Goal: Information Seeking & Learning: Learn about a topic

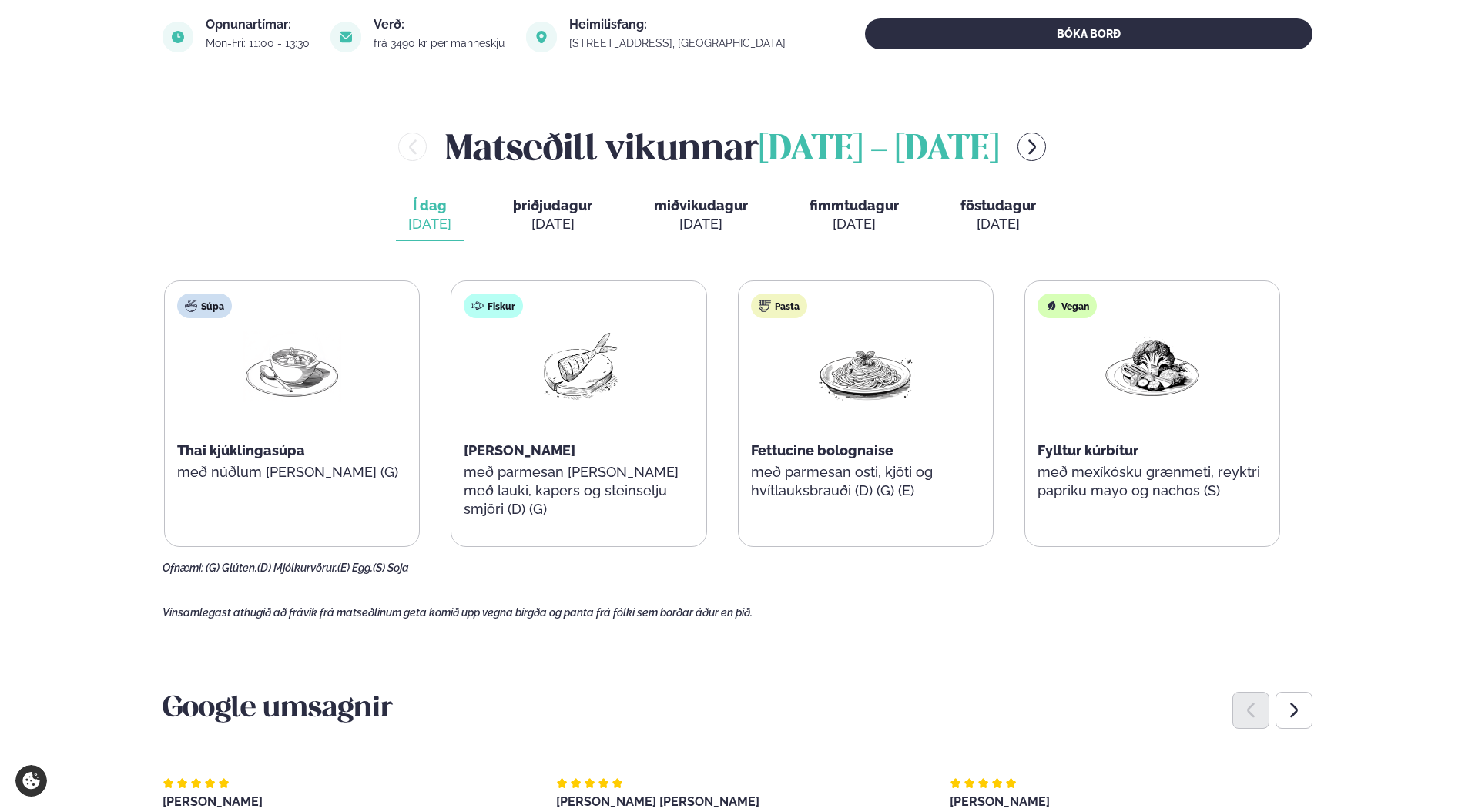
scroll to position [570, 0]
click at [365, 525] on div "Súpa Thai kjúklingasúpa með núðlum [PERSON_NAME] (G)" at bounding box center [292, 404] width 254 height 246
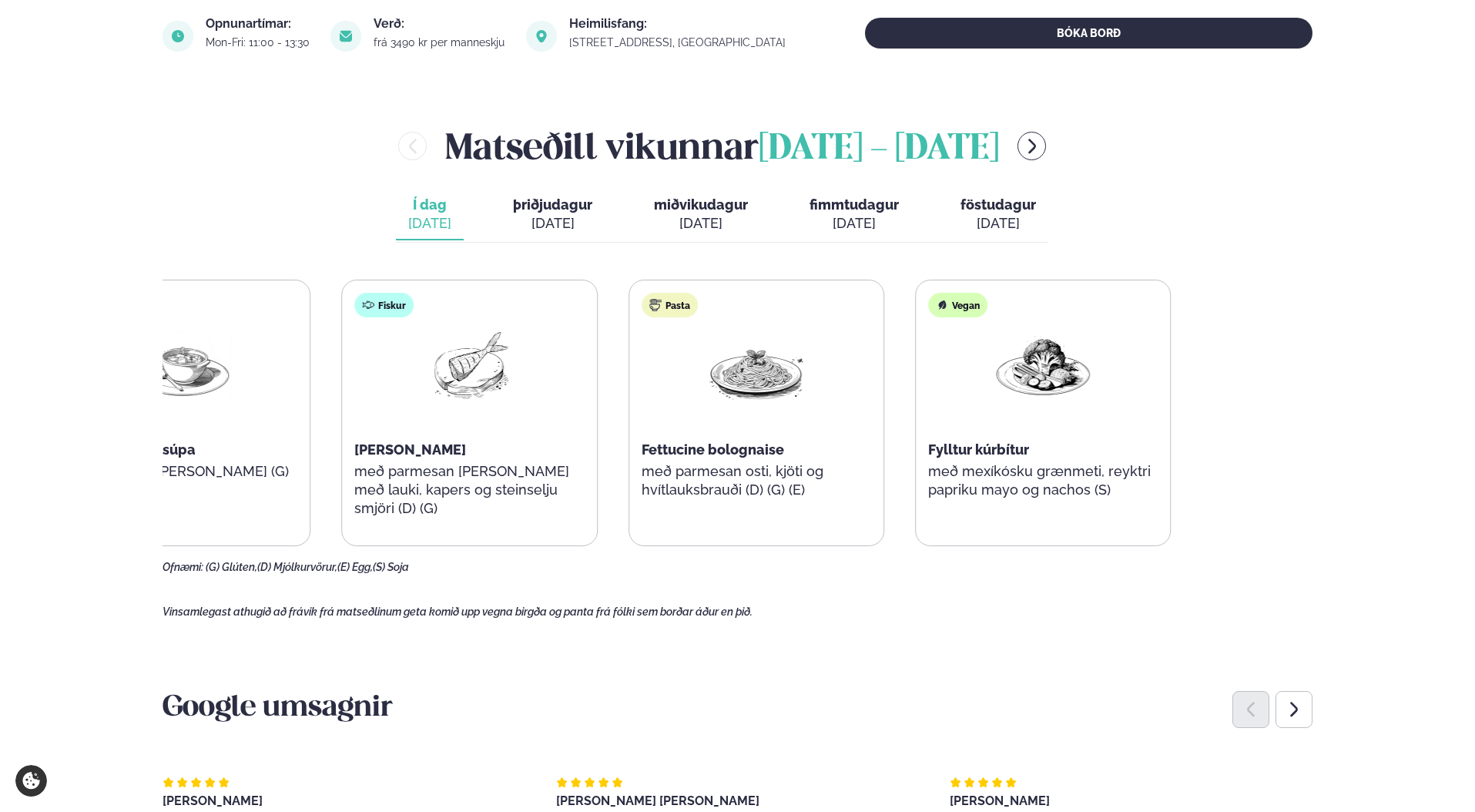
click at [386, 473] on div "Súpa Thai kjúklingasúpa með núðlum [PERSON_NAME] (G) Fiskur Ofnbakaður þorskur …" at bounding box center [612, 412] width 1116 height 266
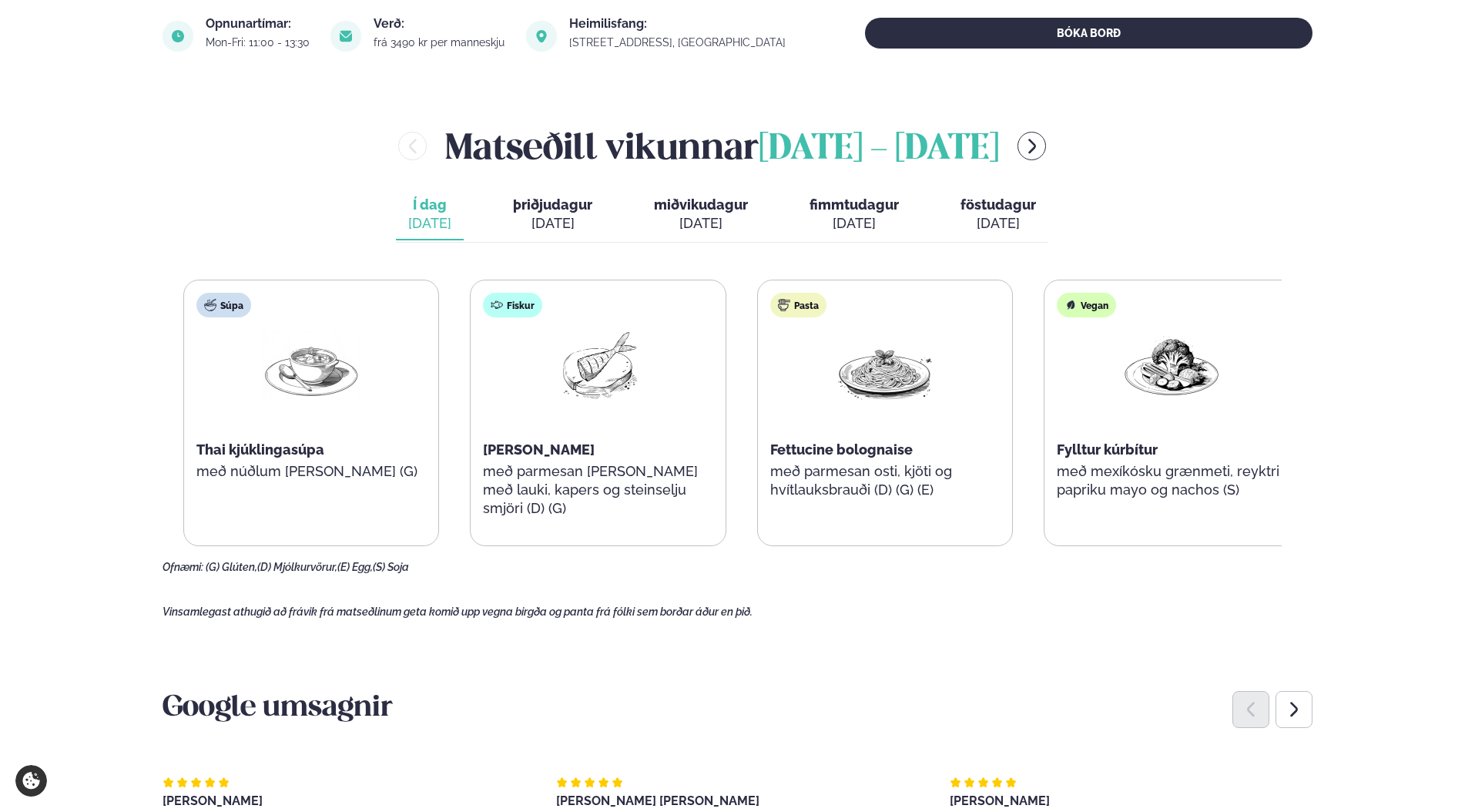
click at [875, 508] on div "Pasta Fettucine bolognaise með parmesan osti, kjöti og hvítlauksbrauði (D) (G) …" at bounding box center [885, 404] width 254 height 246
click at [882, 508] on div "Pasta Fettucine bolognaise með parmesan osti, kjöti og hvítlauksbrauði (D) (G) …" at bounding box center [885, 404] width 254 height 246
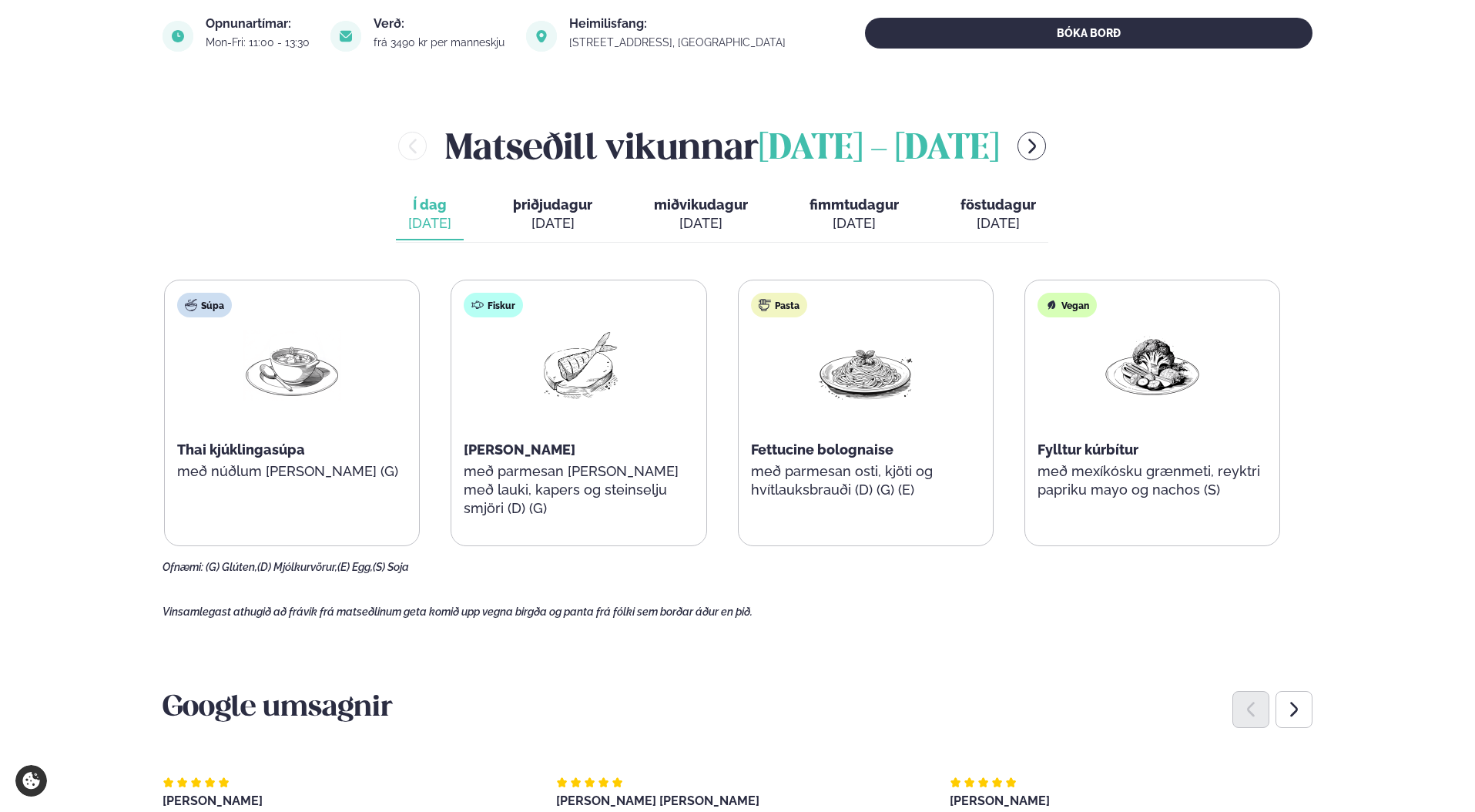
click at [867, 494] on p "með parmesan osti, kjöti og hvítlauksbrauði (D) (G) (E)" at bounding box center [865, 480] width 229 height 37
click at [925, 504] on div "Pasta Fettucine bolognaise með parmesan osti, kjöti og hvítlauksbrauði (D) (G) …" at bounding box center [866, 404] width 254 height 246
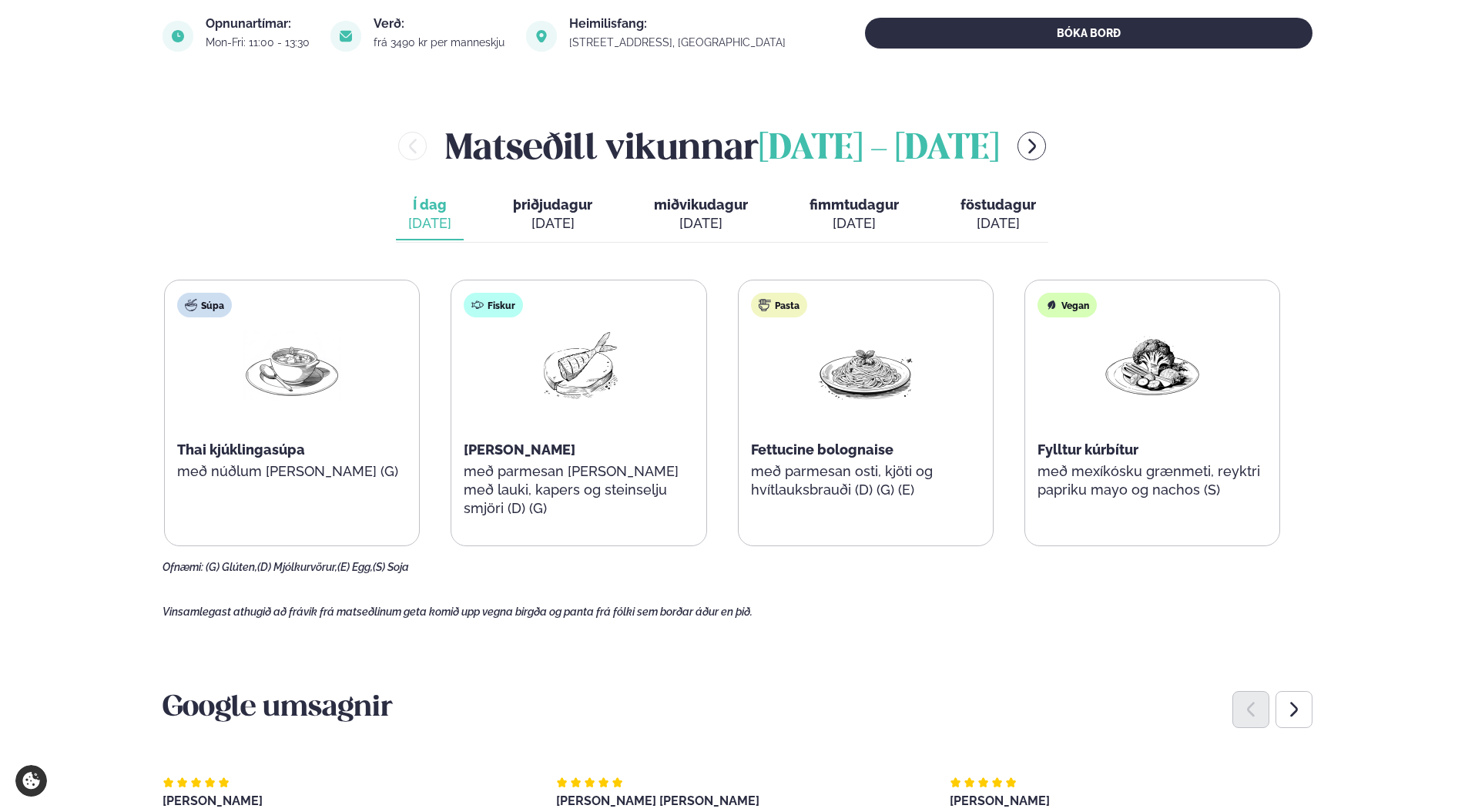
click at [540, 206] on span "þriðjudagur" at bounding box center [552, 205] width 79 height 16
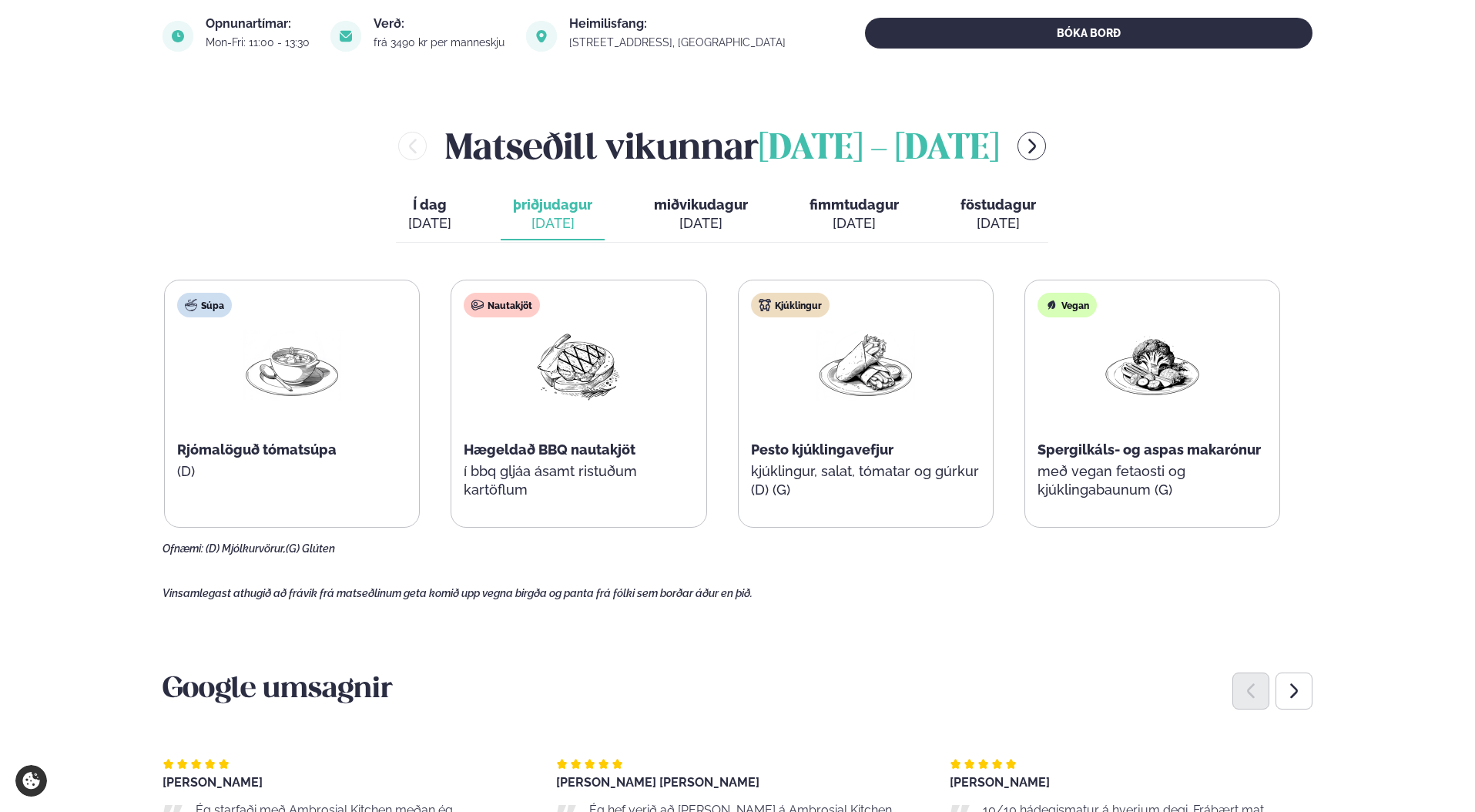
click at [714, 217] on div "[DATE]" at bounding box center [701, 223] width 94 height 18
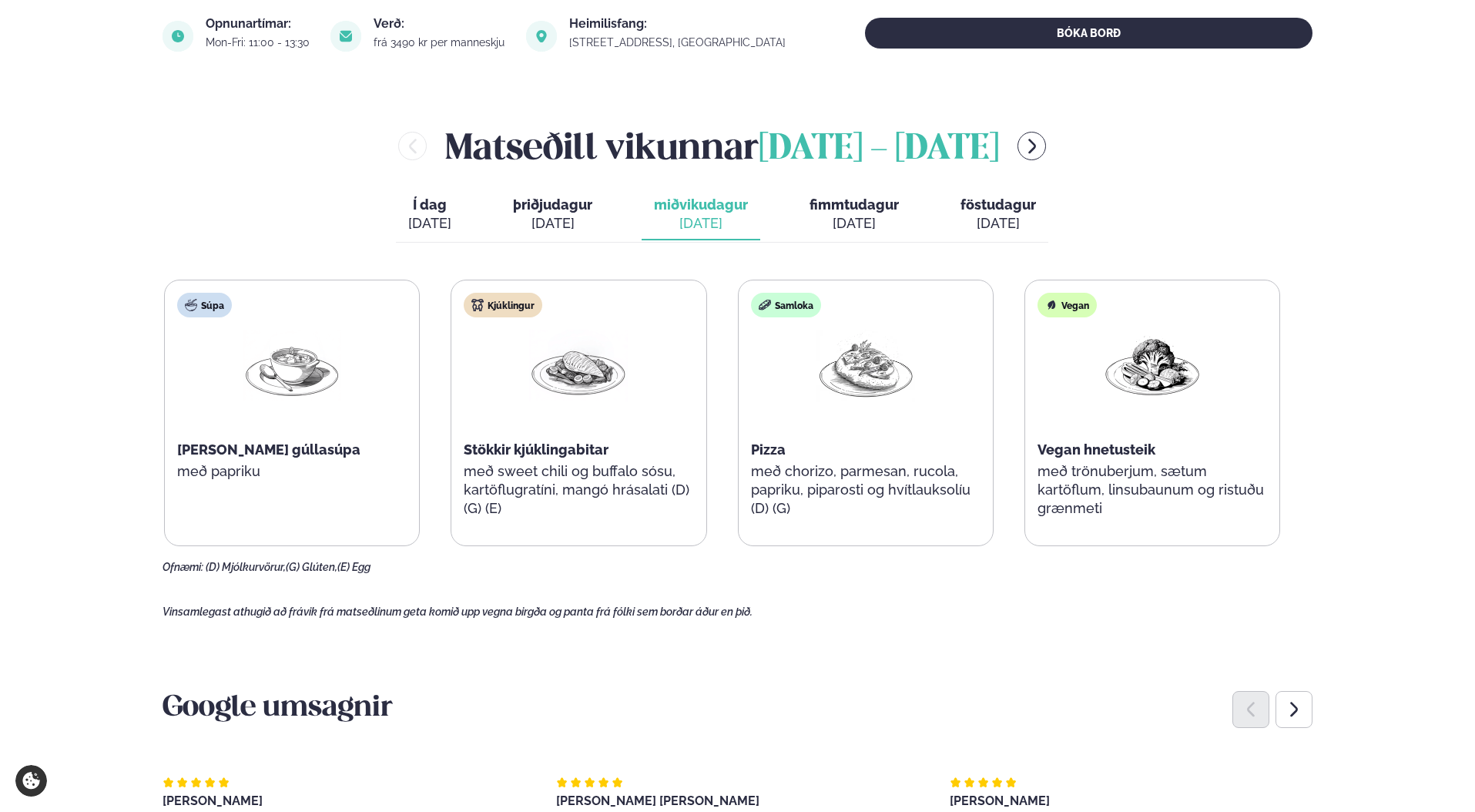
click at [890, 220] on div "[DATE]" at bounding box center [855, 223] width 90 height 18
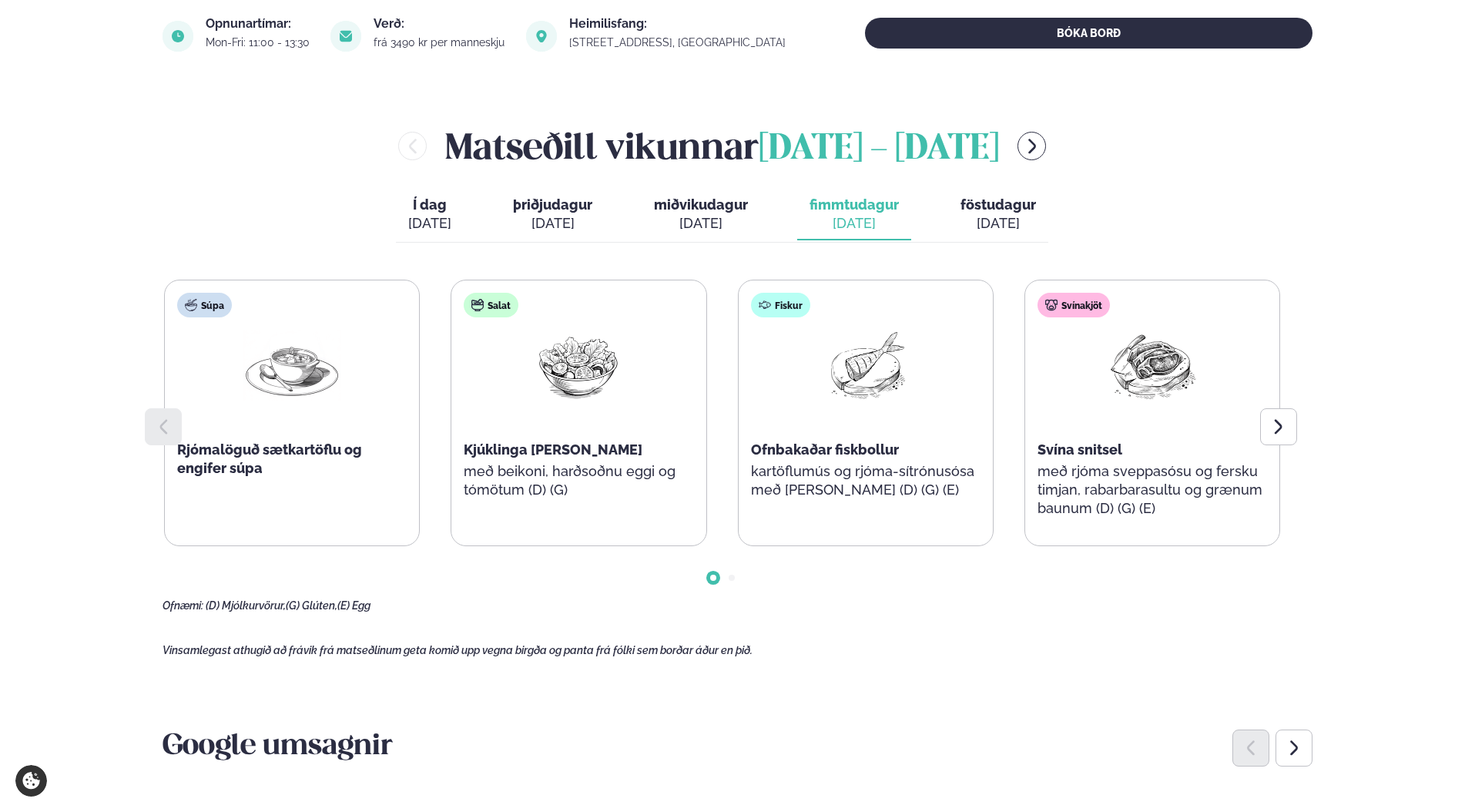
click at [709, 216] on div "[DATE]" at bounding box center [701, 223] width 94 height 18
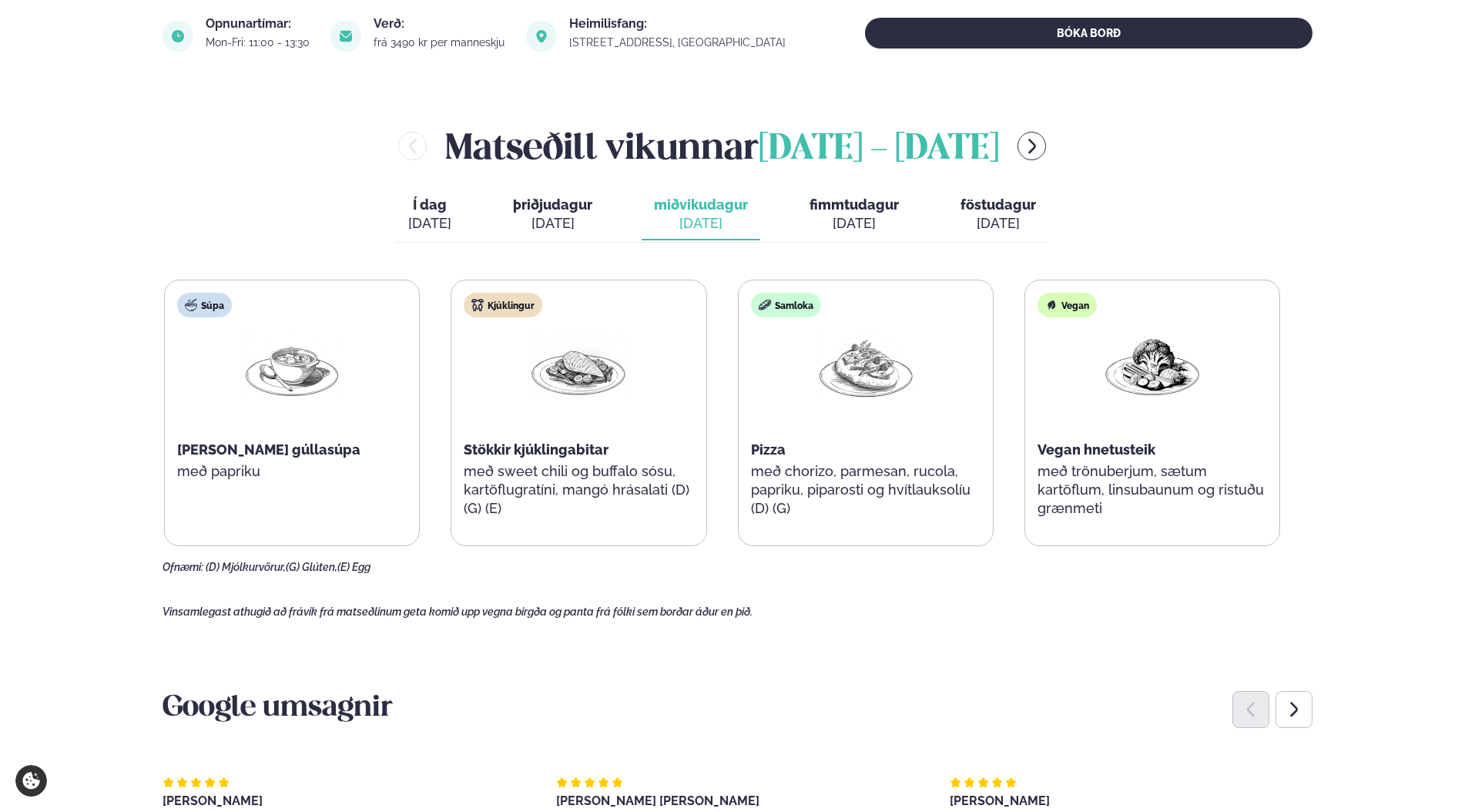
click at [967, 199] on span "föstudagur" at bounding box center [999, 205] width 75 height 16
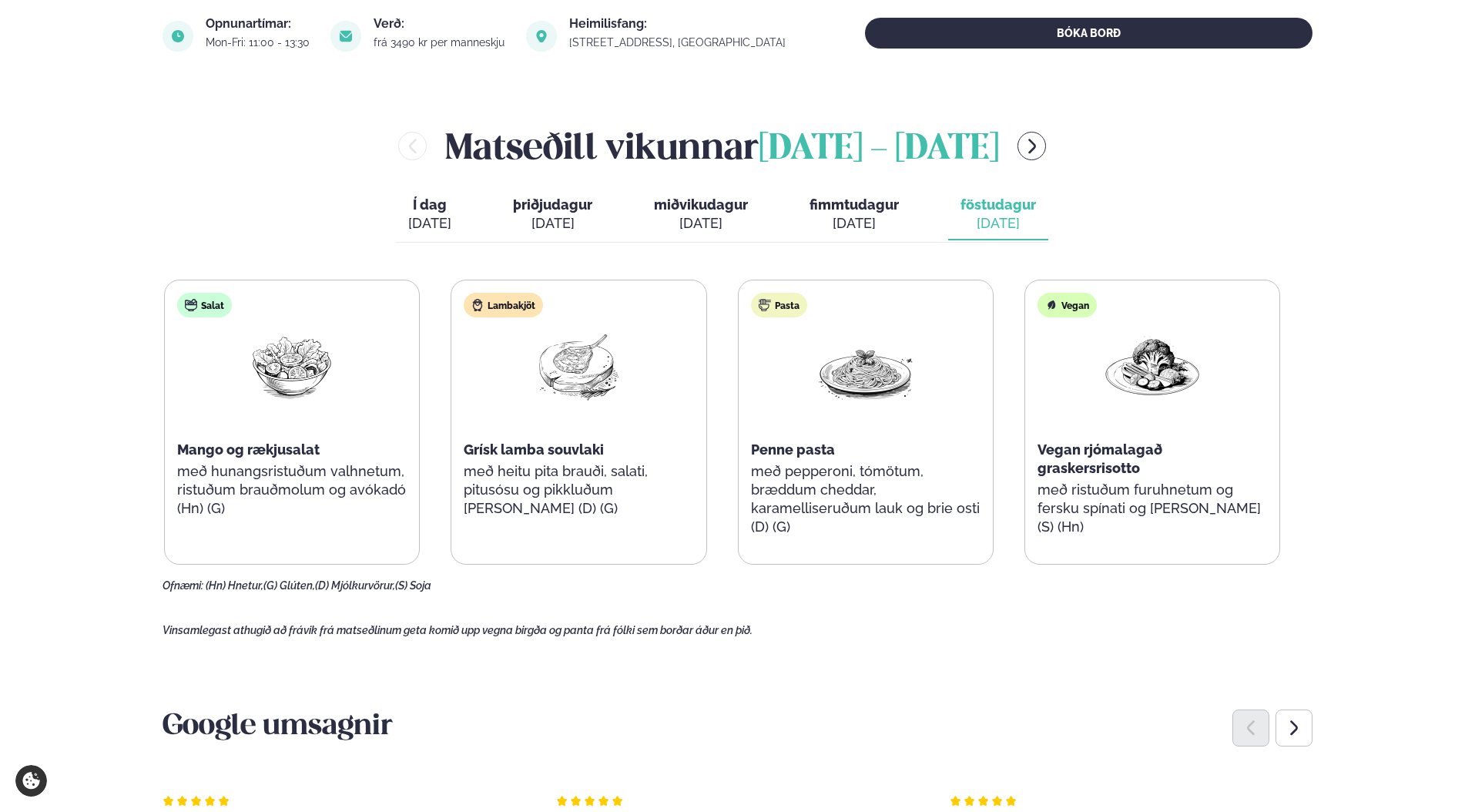
click at [865, 208] on span "fimmtudagur" at bounding box center [855, 205] width 90 height 16
